Goal: Find specific page/section: Find specific page/section

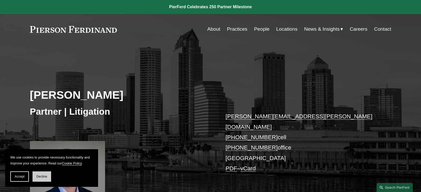
click at [44, 176] on span "Decline" at bounding box center [41, 177] width 11 height 4
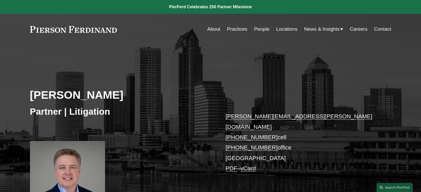
click at [262, 29] on link "People" at bounding box center [261, 29] width 15 height 10
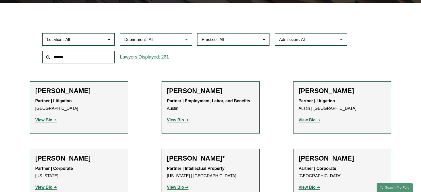
scroll to position [155, 0]
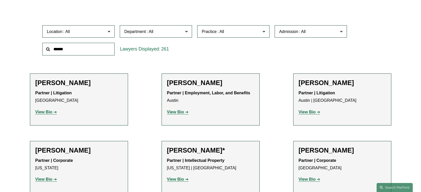
click at [110, 30] on span at bounding box center [109, 31] width 3 height 7
click at [0, 0] on link "[GEOGRAPHIC_DATA]" at bounding box center [0, 0] width 0 height 0
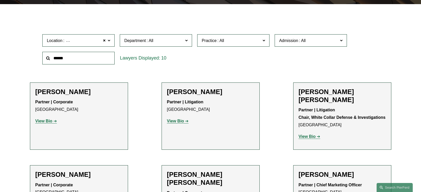
scroll to position [150, 0]
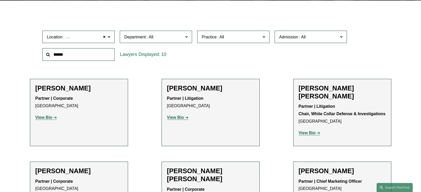
click at [313, 131] on strong "View Bio" at bounding box center [307, 133] width 17 height 4
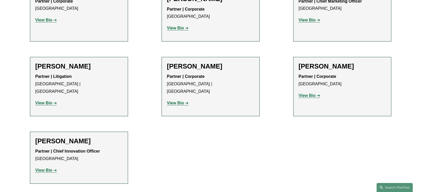
scroll to position [330, 0]
click at [46, 168] on strong "View Bio" at bounding box center [43, 170] width 17 height 4
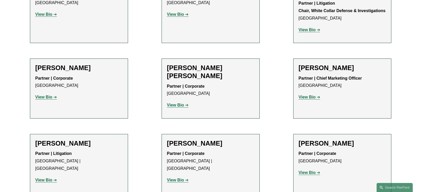
scroll to position [201, 0]
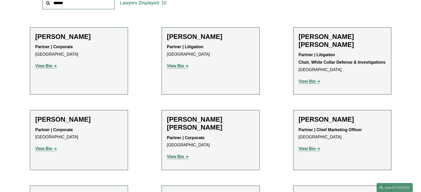
click at [46, 65] on strong "View Bio" at bounding box center [43, 66] width 17 height 4
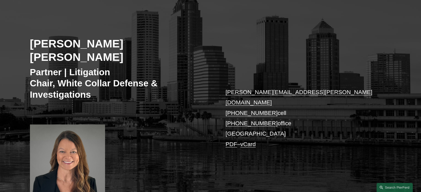
scroll to position [52, 0]
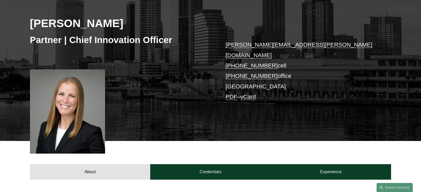
scroll to position [77, 0]
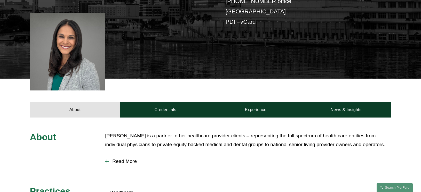
scroll to position [207, 0]
